Goal: Task Accomplishment & Management: Complete application form

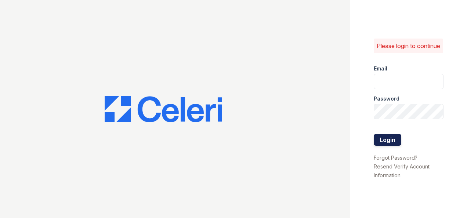
type input "[EMAIL_ADDRESS][PERSON_NAME][DOMAIN_NAME]"
click at [391, 145] on button "Login" at bounding box center [388, 140] width 28 height 12
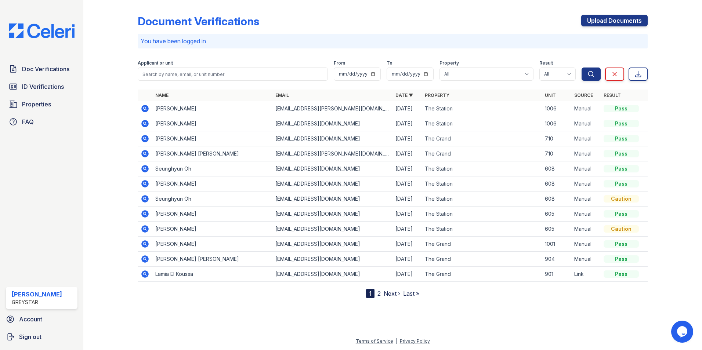
click at [204, 40] on p "You have been logged in" at bounding box center [393, 41] width 504 height 9
click at [213, 43] on p "You have been logged in" at bounding box center [393, 41] width 504 height 9
click at [208, 41] on p "You have been logged in" at bounding box center [393, 41] width 504 height 9
click at [146, 40] on p "You have been logged in" at bounding box center [393, 41] width 504 height 9
click at [467, 17] on link "Upload Documents" at bounding box center [614, 21] width 66 height 12
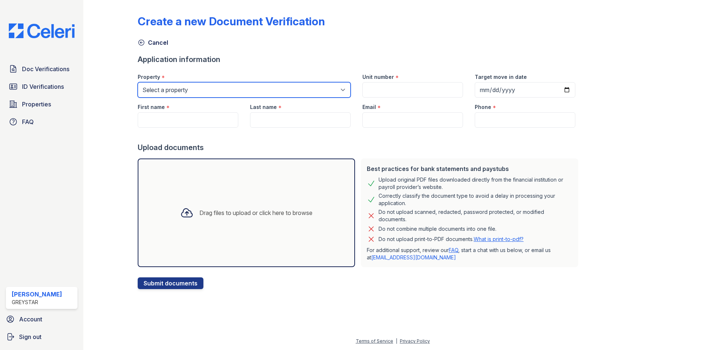
click at [173, 90] on select "Select a property The [GEOGRAPHIC_DATA]" at bounding box center [244, 89] width 213 height 15
select select "5256"
click at [138, 82] on select "Select a property The [GEOGRAPHIC_DATA]" at bounding box center [244, 89] width 213 height 15
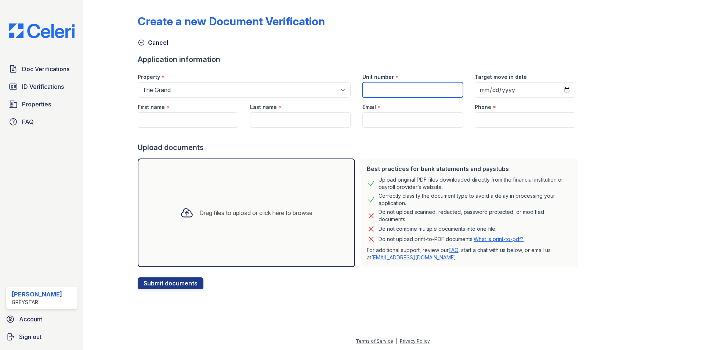
click at [403, 86] on input "Unit number" at bounding box center [412, 89] width 101 height 15
type input "910"
click at [467, 90] on input "Target move in date" at bounding box center [525, 89] width 101 height 15
click at [467, 89] on input "Target move in date" at bounding box center [525, 89] width 101 height 15
click at [467, 88] on input "Target move in date" at bounding box center [525, 89] width 101 height 15
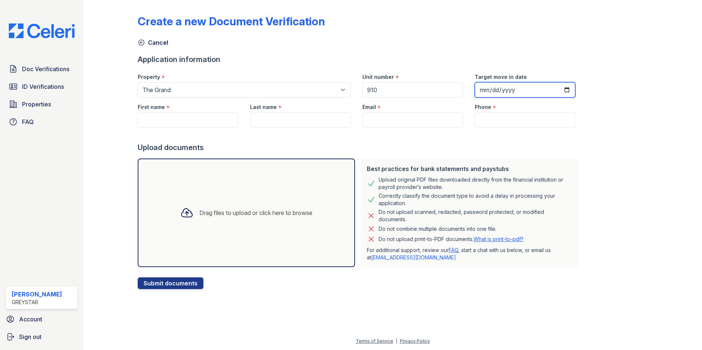
type input "[DATE]"
click at [153, 119] on input "First name" at bounding box center [188, 119] width 101 height 15
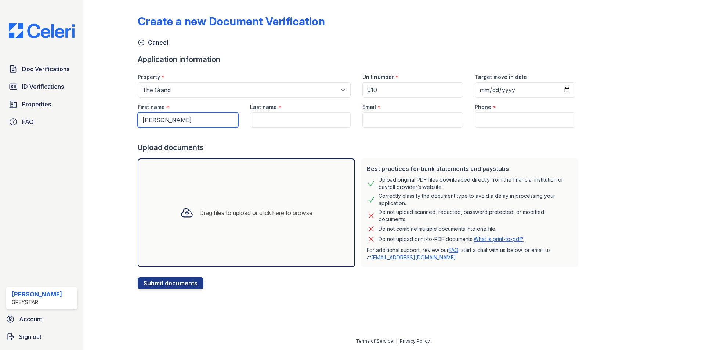
type input "[PERSON_NAME]"
click at [267, 125] on input "Last name" at bounding box center [300, 119] width 101 height 15
type input "Marques"
click at [388, 124] on input "Email" at bounding box center [412, 119] width 101 height 15
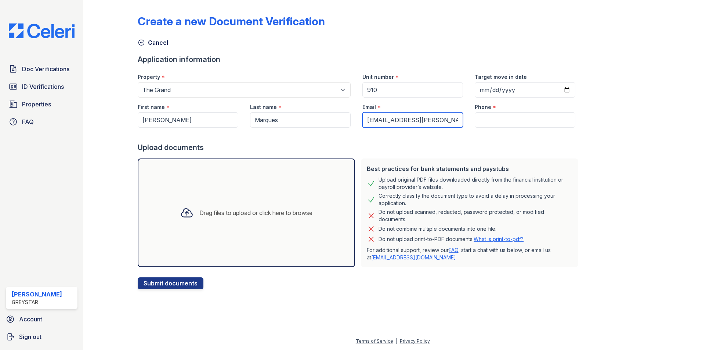
type input "[EMAIL_ADDRESS][PERSON_NAME][DOMAIN_NAME]"
click at [467, 120] on input "Phone" at bounding box center [525, 119] width 101 height 15
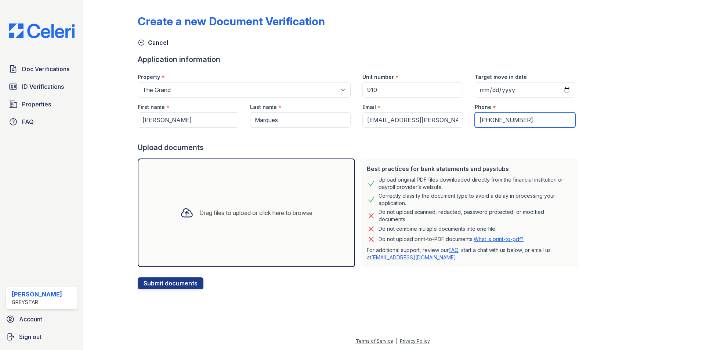
type input "[PHONE_NUMBER]"
click at [205, 214] on div "Drag files to upload or click here to browse" at bounding box center [255, 213] width 113 height 9
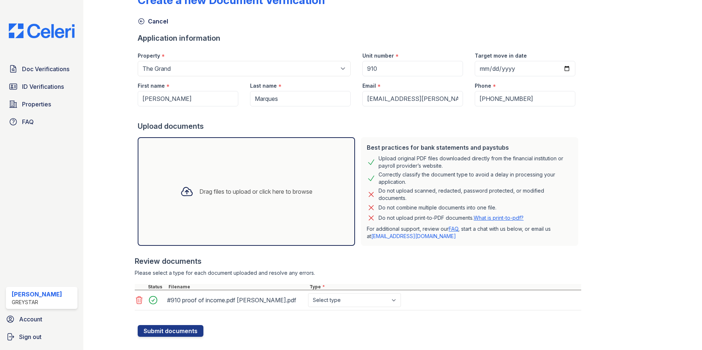
scroll to position [33, 0]
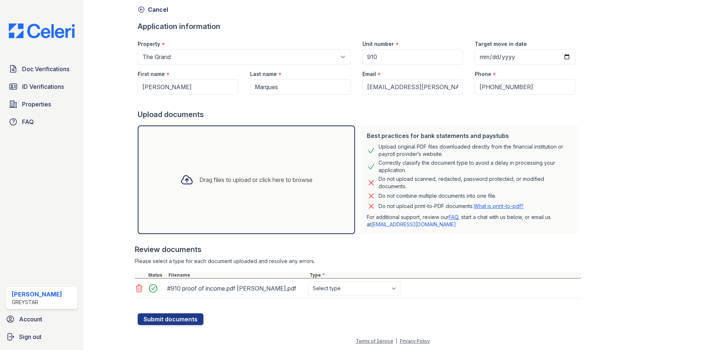
click at [215, 181] on div "Drag files to upload or click here to browse" at bounding box center [255, 179] width 113 height 9
click at [391, 218] on select "Select type Paystub Bank Statement Offer Letter Tax Documents Benefit Award Let…" at bounding box center [354, 289] width 93 height 14
select select "offer_letter"
click at [308, 218] on select "Select type Paystub Bank Statement Offer Letter Tax Documents Benefit Award Let…" at bounding box center [354, 289] width 93 height 14
click at [191, 218] on button "Submit documents" at bounding box center [171, 320] width 66 height 12
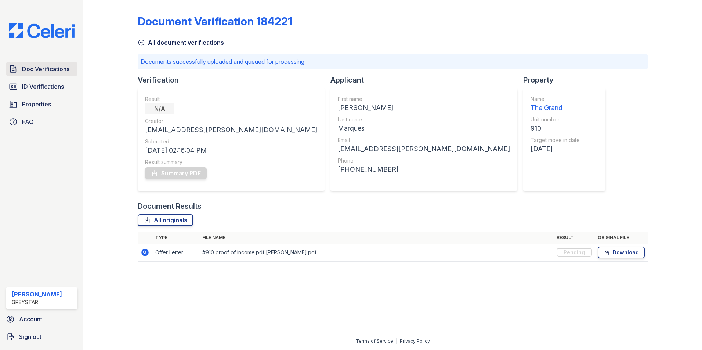
click at [47, 69] on span "Doc Verifications" at bounding box center [45, 69] width 47 height 9
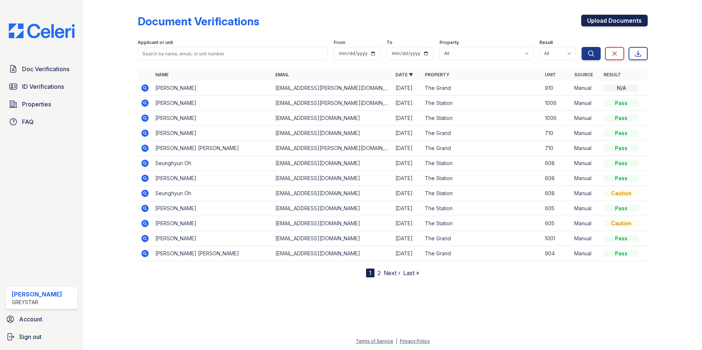
click at [467, 21] on link "Upload Documents" at bounding box center [614, 21] width 66 height 12
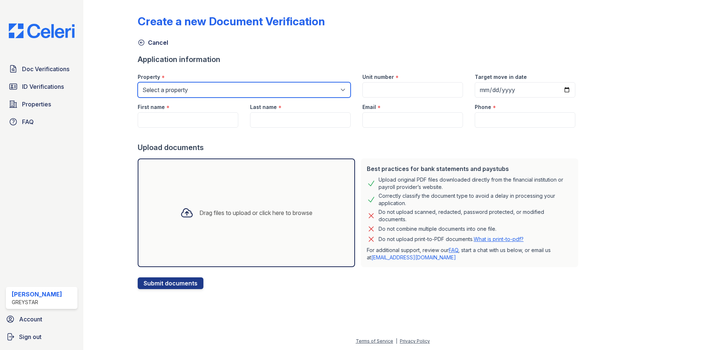
click at [181, 88] on select "Select a property The [GEOGRAPHIC_DATA]" at bounding box center [244, 89] width 213 height 15
select select "5256"
click at [138, 82] on select "Select a property The [GEOGRAPHIC_DATA]" at bounding box center [244, 89] width 213 height 15
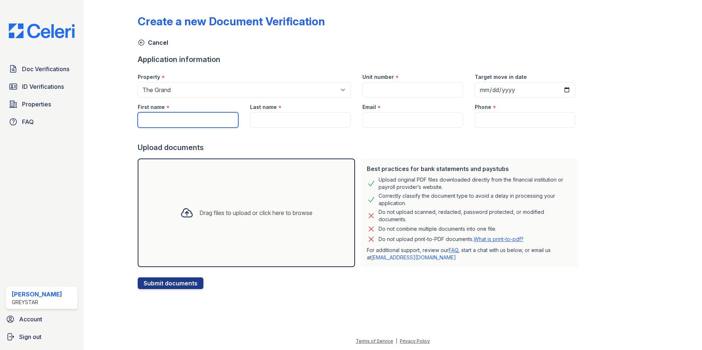
click at [171, 113] on input "First name" at bounding box center [188, 119] width 101 height 15
type input "[PERSON_NAME]"
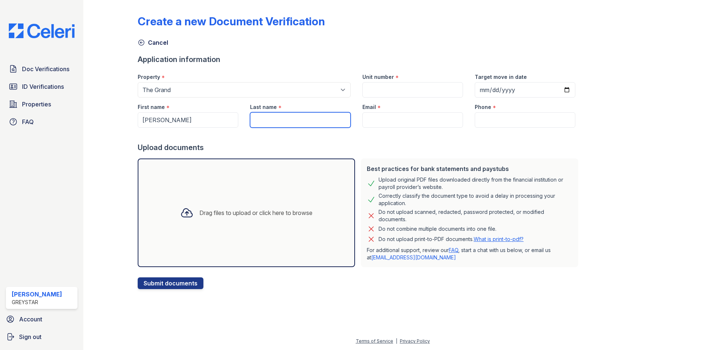
click at [279, 114] on input "Last name" at bounding box center [300, 119] width 101 height 15
type input "Piedrafita"
click at [390, 89] on input "Unit number" at bounding box center [412, 89] width 101 height 15
type input "910"
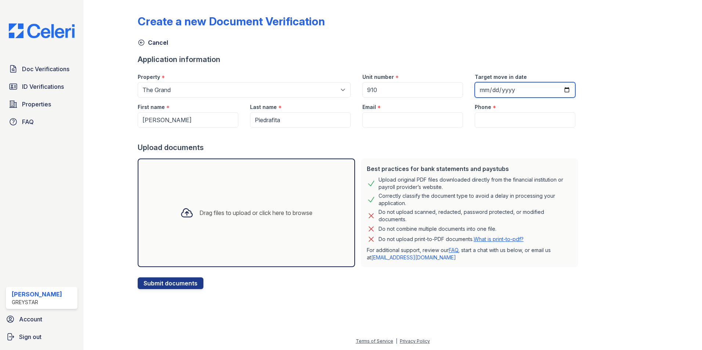
click at [467, 91] on input "Target move in date" at bounding box center [525, 89] width 101 height 15
type input "[DATE]"
click at [406, 120] on input "Email" at bounding box center [412, 119] width 101 height 15
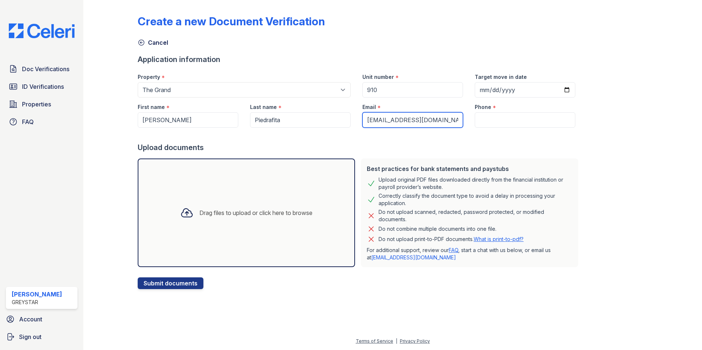
type input "[EMAIL_ADDRESS][DOMAIN_NAME]"
click at [467, 126] on input "Phone" at bounding box center [525, 119] width 101 height 15
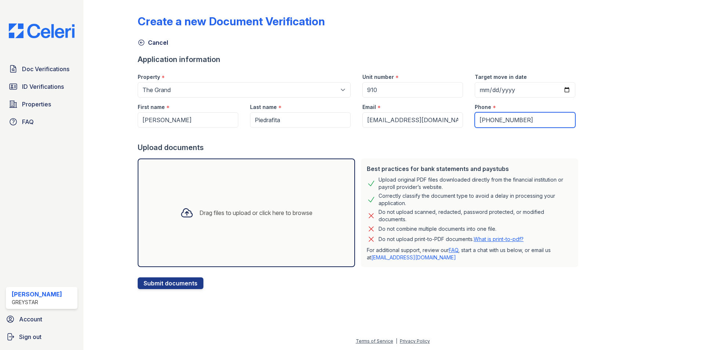
type input "[PHONE_NUMBER]"
click at [207, 213] on div "Drag files to upload or click here to browse" at bounding box center [255, 213] width 113 height 9
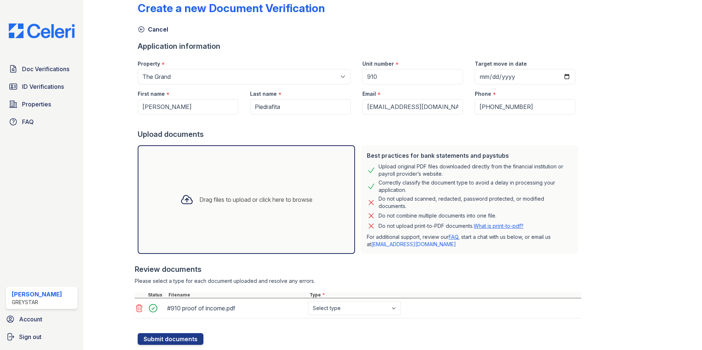
scroll to position [33, 0]
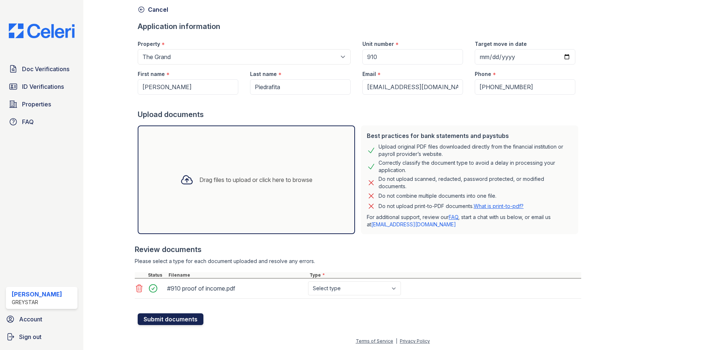
click at [179, 218] on button "Submit documents" at bounding box center [171, 320] width 66 height 12
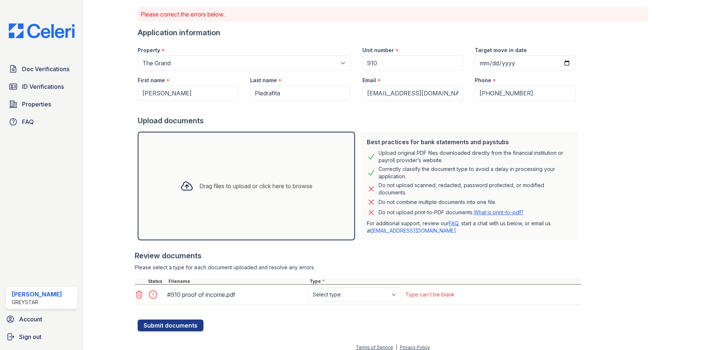
scroll to position [54, 0]
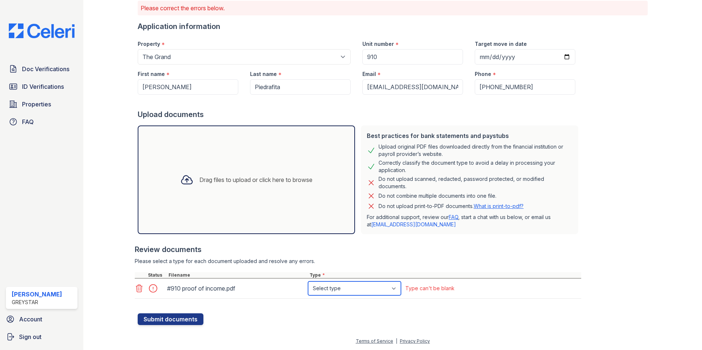
click at [391, 218] on select "Select type Paystub Bank Statement Offer Letter Tax Documents Benefit Award Let…" at bounding box center [354, 289] width 93 height 14
select select "offer_letter"
click at [308, 218] on select "Select type Paystub Bank Statement Offer Letter Tax Documents Benefit Award Let…" at bounding box center [354, 289] width 93 height 14
click at [181, 218] on button "Submit documents" at bounding box center [171, 320] width 66 height 12
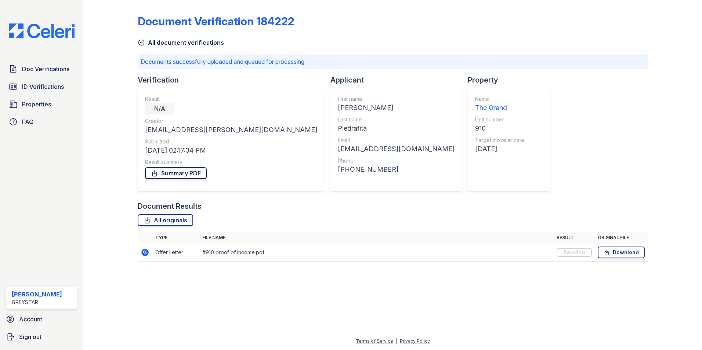
click at [177, 173] on link "Summary PDF" at bounding box center [176, 173] width 62 height 12
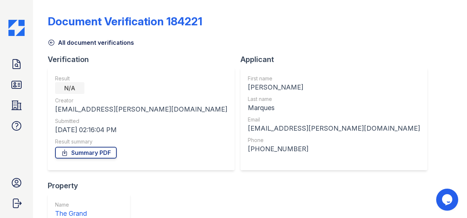
scroll to position [55, 0]
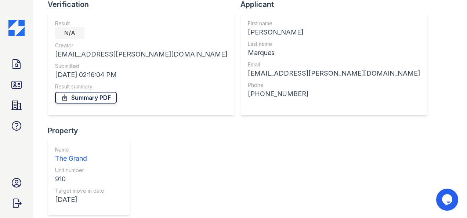
click at [101, 94] on link "Summary PDF" at bounding box center [86, 98] width 62 height 12
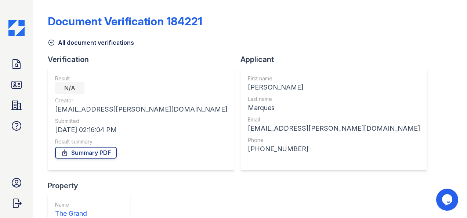
scroll to position [0, 0]
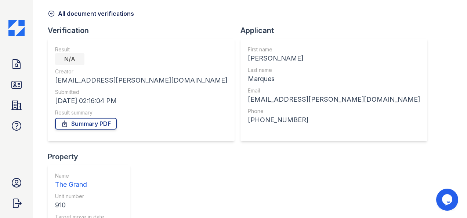
scroll to position [55, 0]
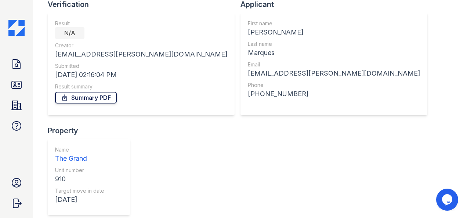
click at [98, 96] on link "Summary PDF" at bounding box center [86, 98] width 62 height 12
